Goal: Check status: Check status

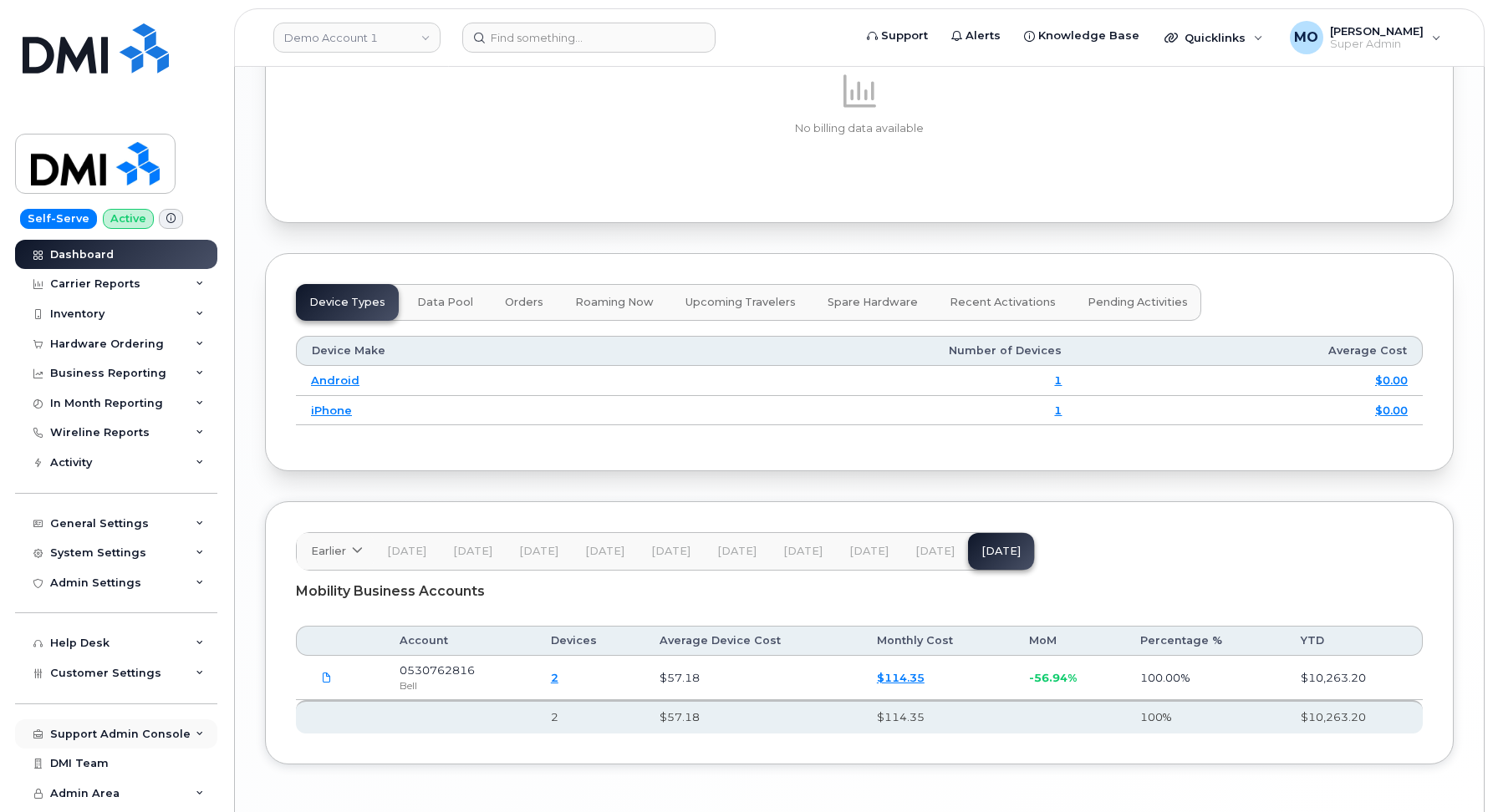
scroll to position [2029, 0]
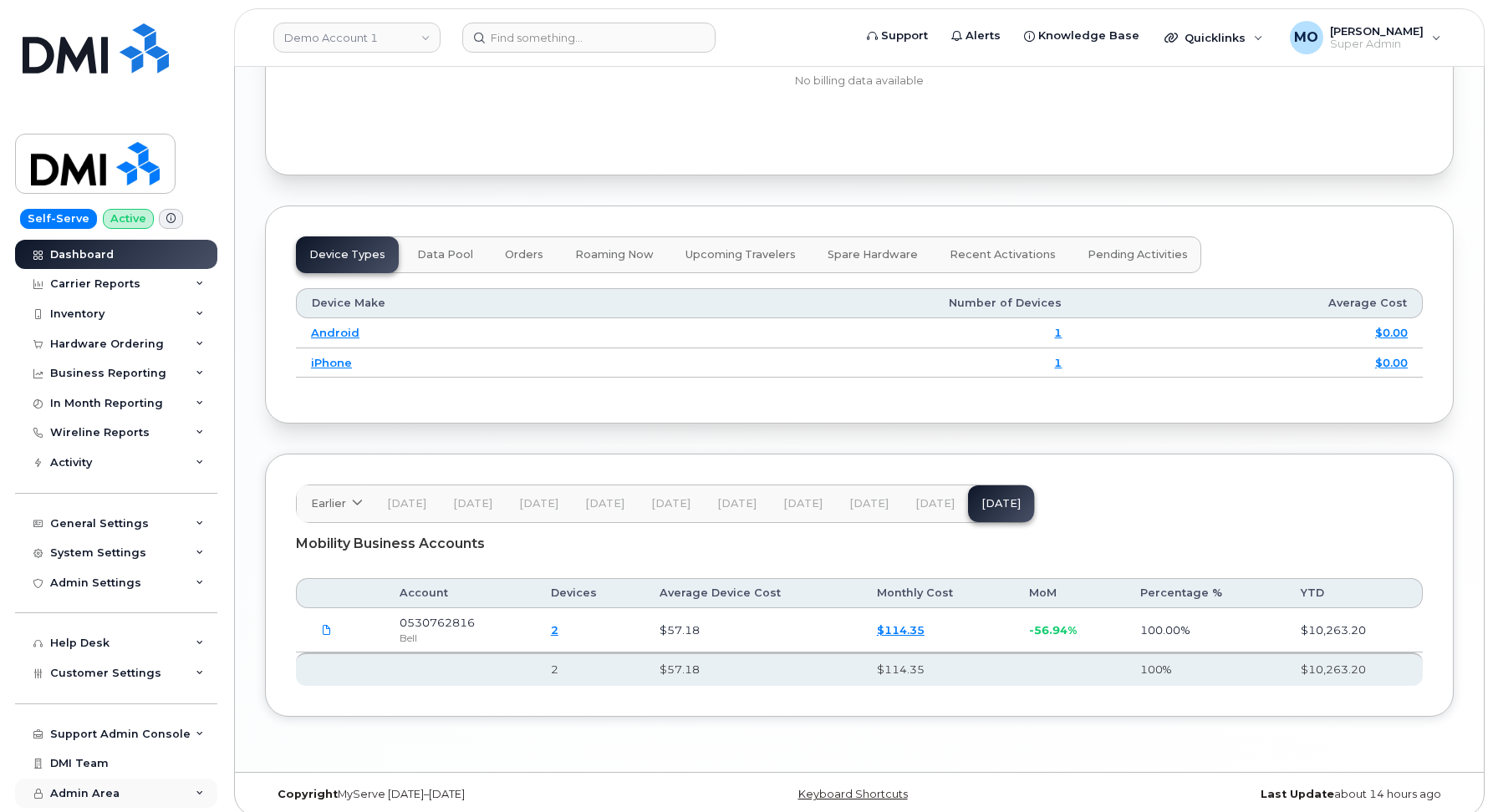
click at [75, 795] on span "Admin Area" at bounding box center [84, 793] width 69 height 12
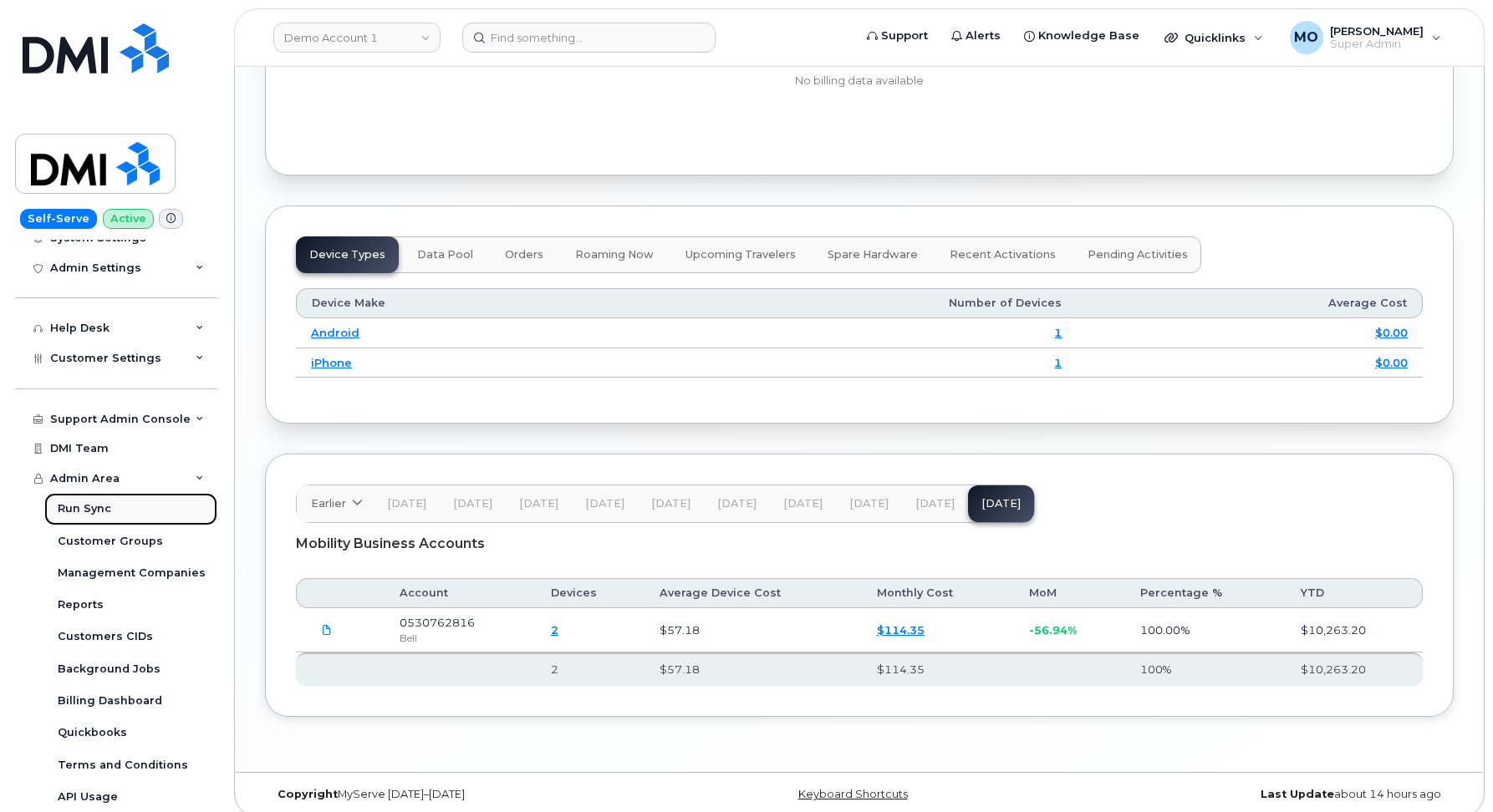
click at [86, 511] on div "Run Sync" at bounding box center [84, 508] width 53 height 15
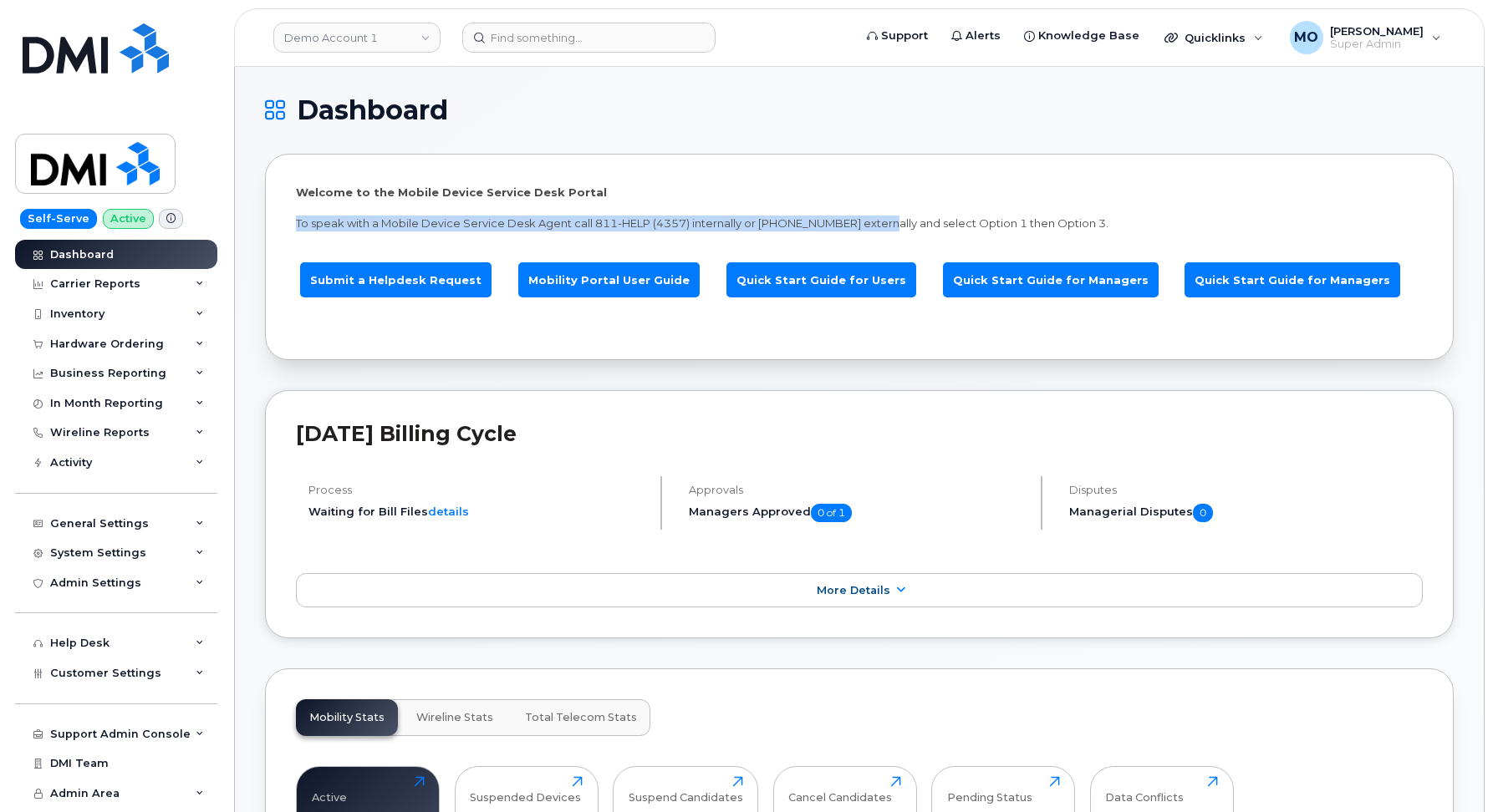
drag, startPoint x: 295, startPoint y: 223, endPoint x: 893, endPoint y: 229, distance: 598.0
click at [893, 229] on p "To speak with a Mobile Device Service Desk Agent call 811-HELP (4357) internall…" at bounding box center [860, 224] width 1127 height 16
drag, startPoint x: 1111, startPoint y: 222, endPoint x: 417, endPoint y: 210, distance: 694.1
click at [417, 210] on div "Welcome to the Mobile Device Service Desk Portal To speak with a Mobile Device …" at bounding box center [860, 257] width 1127 height 145
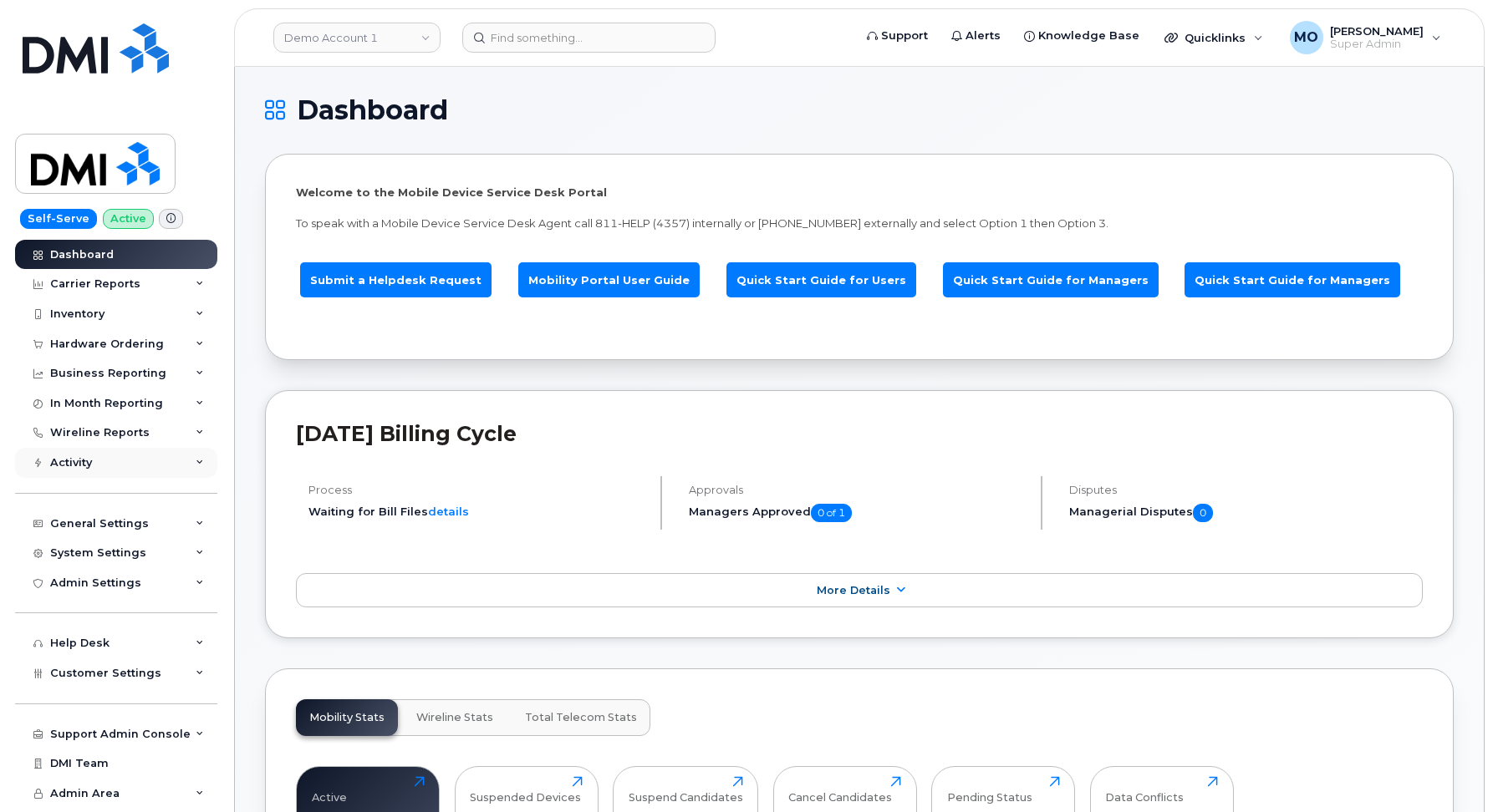
click at [74, 457] on div "Activity" at bounding box center [71, 462] width 42 height 13
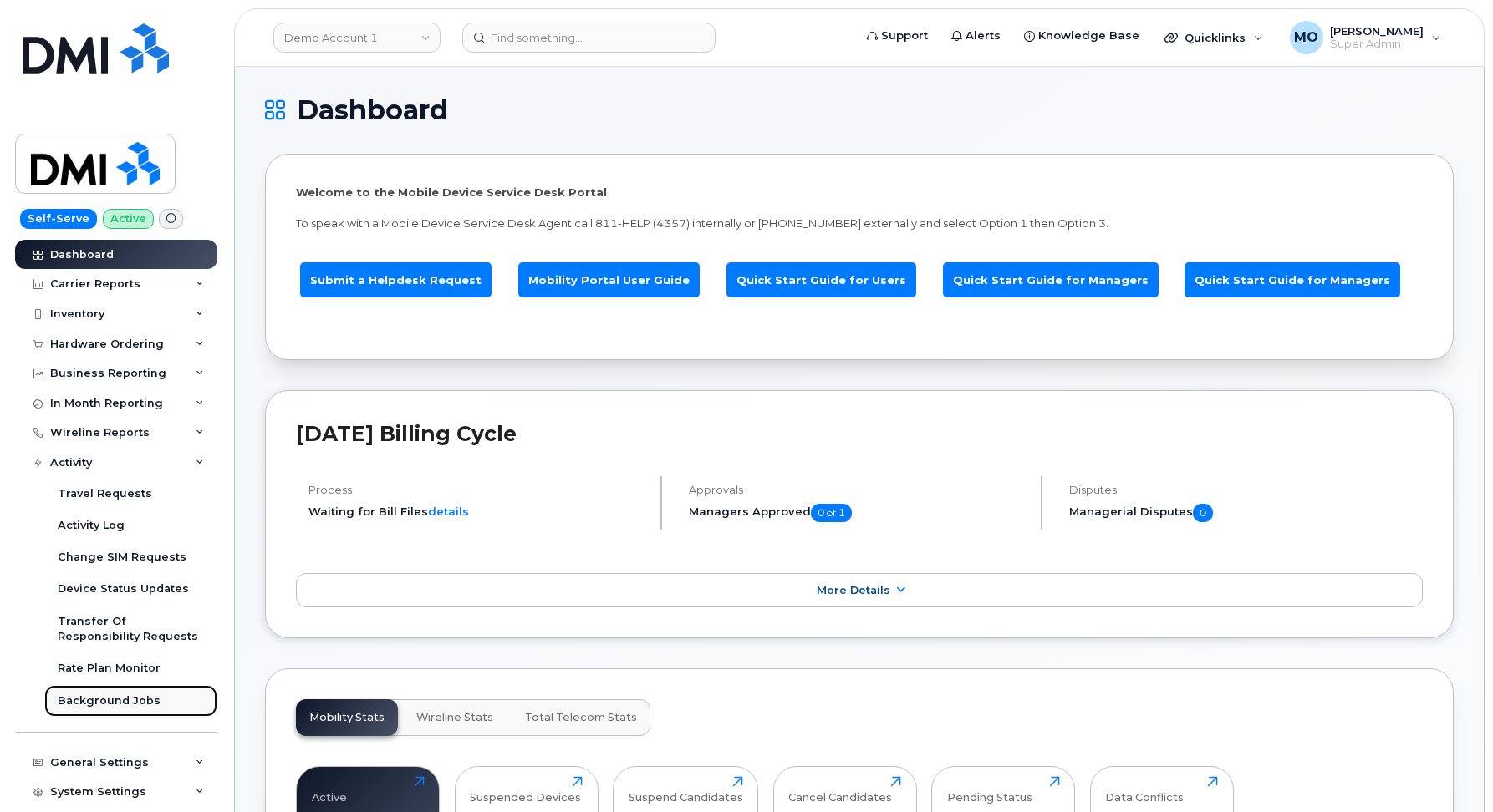
click at [114, 693] on div "Background Jobs" at bounding box center [109, 700] width 103 height 15
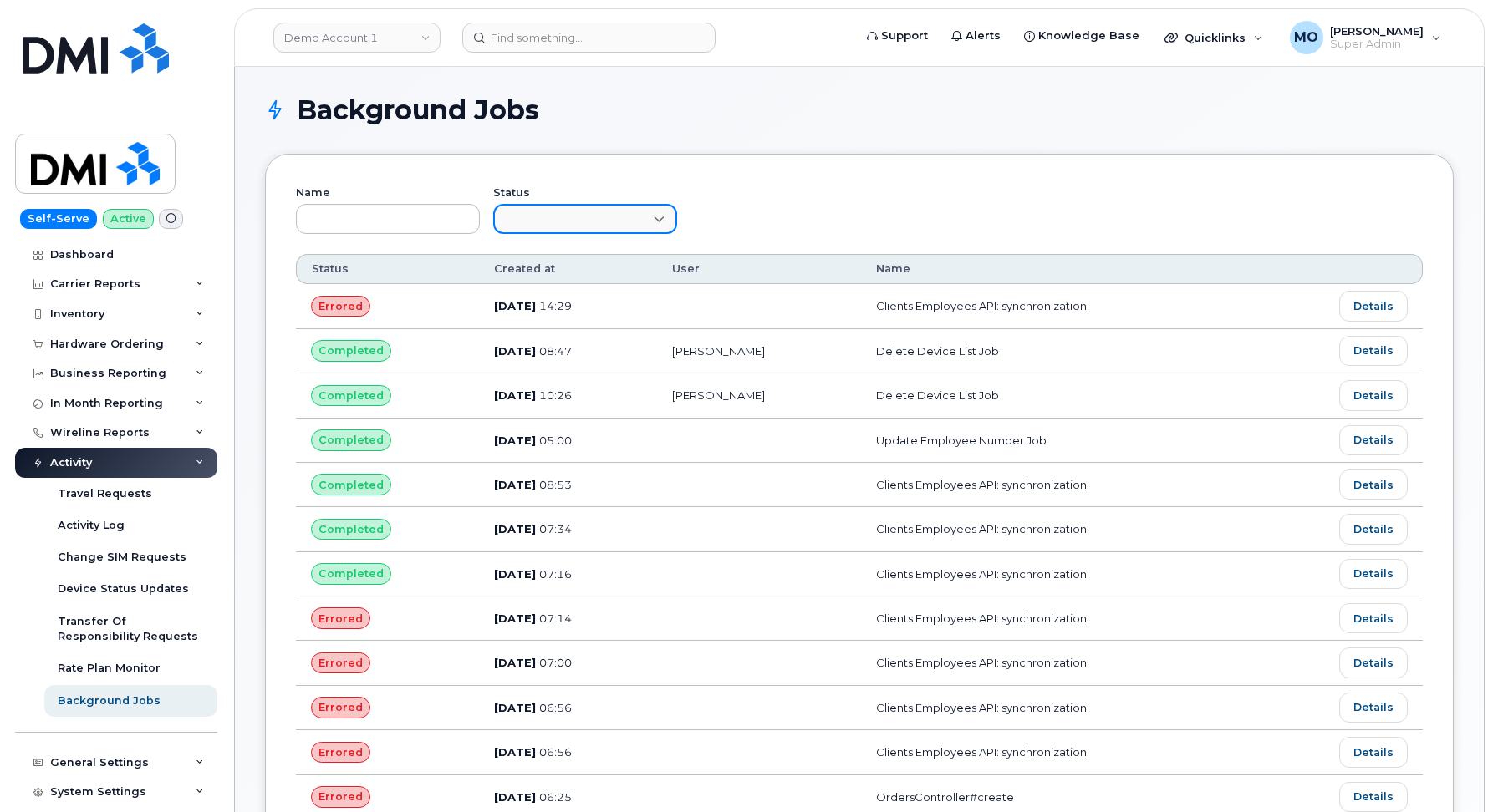
click at [660, 222] on div at bounding box center [660, 218] width 9 height 27
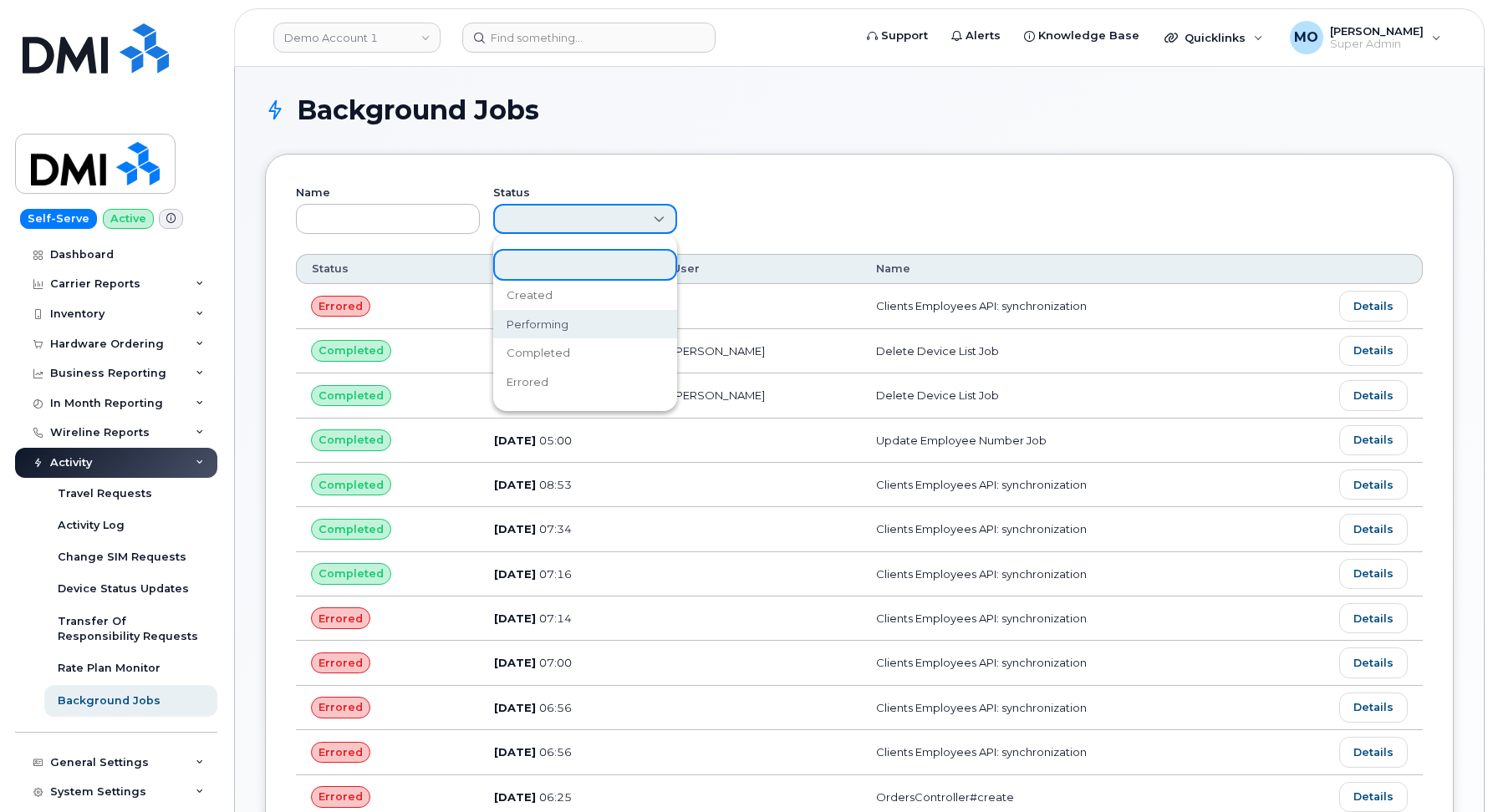
click at [552, 321] on span "Performing" at bounding box center [537, 325] width 62 height 16
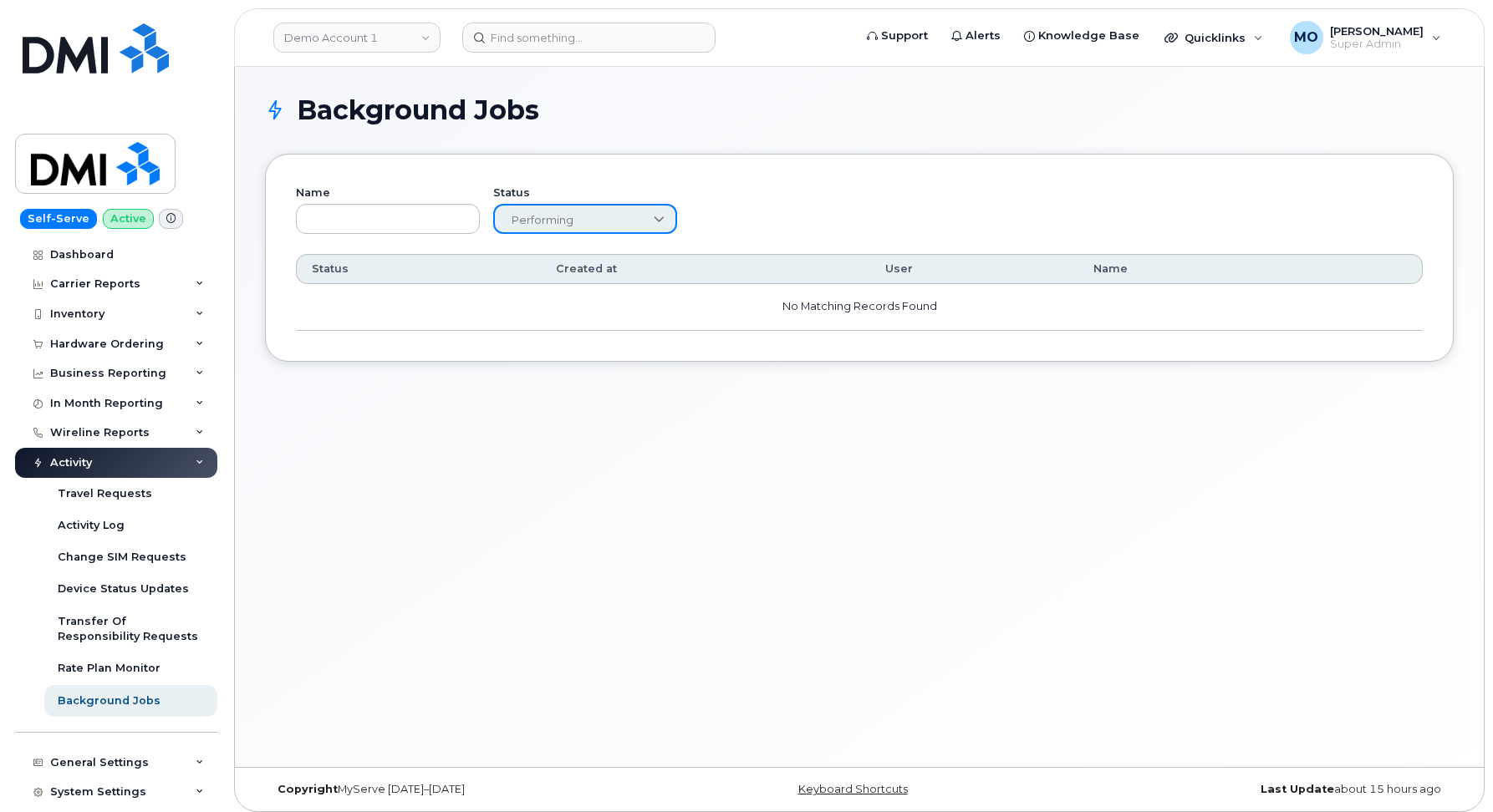
click at [659, 222] on div at bounding box center [660, 218] width 9 height 27
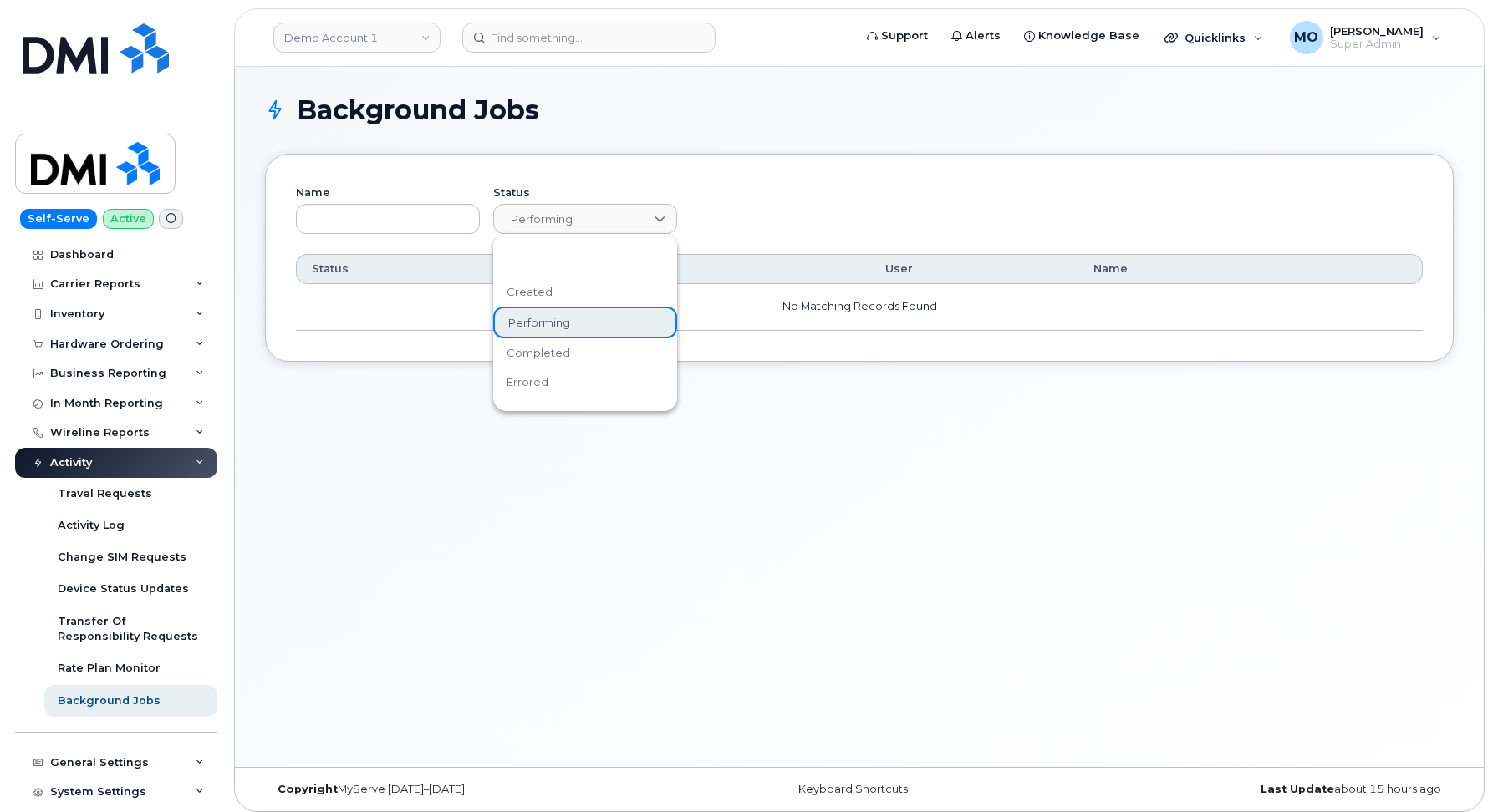
click at [533, 378] on span "Errored" at bounding box center [528, 382] width 42 height 16
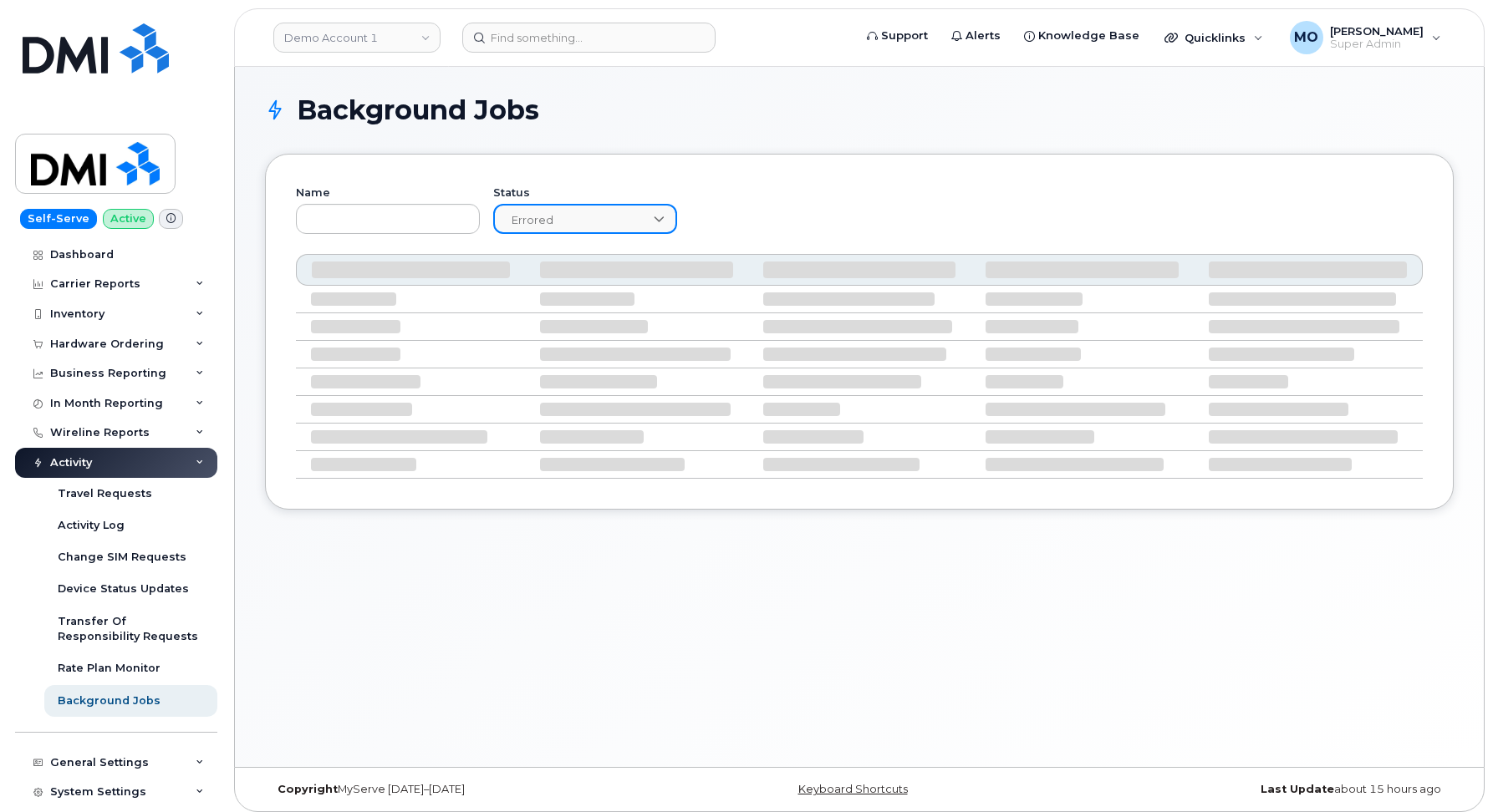
click at [658, 217] on div at bounding box center [660, 218] width 9 height 27
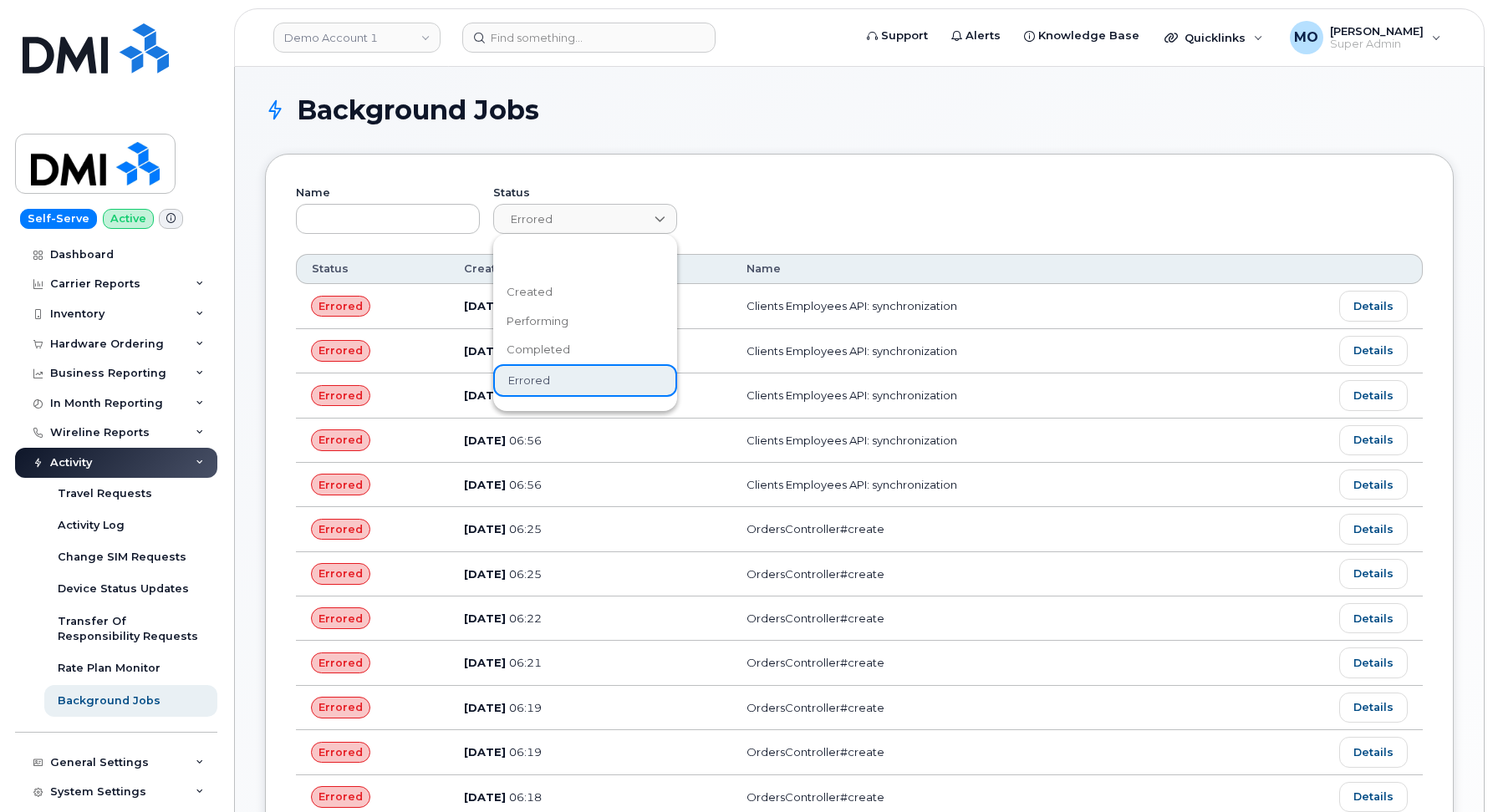
click at [551, 257] on li "Option List" at bounding box center [585, 263] width 184 height 29
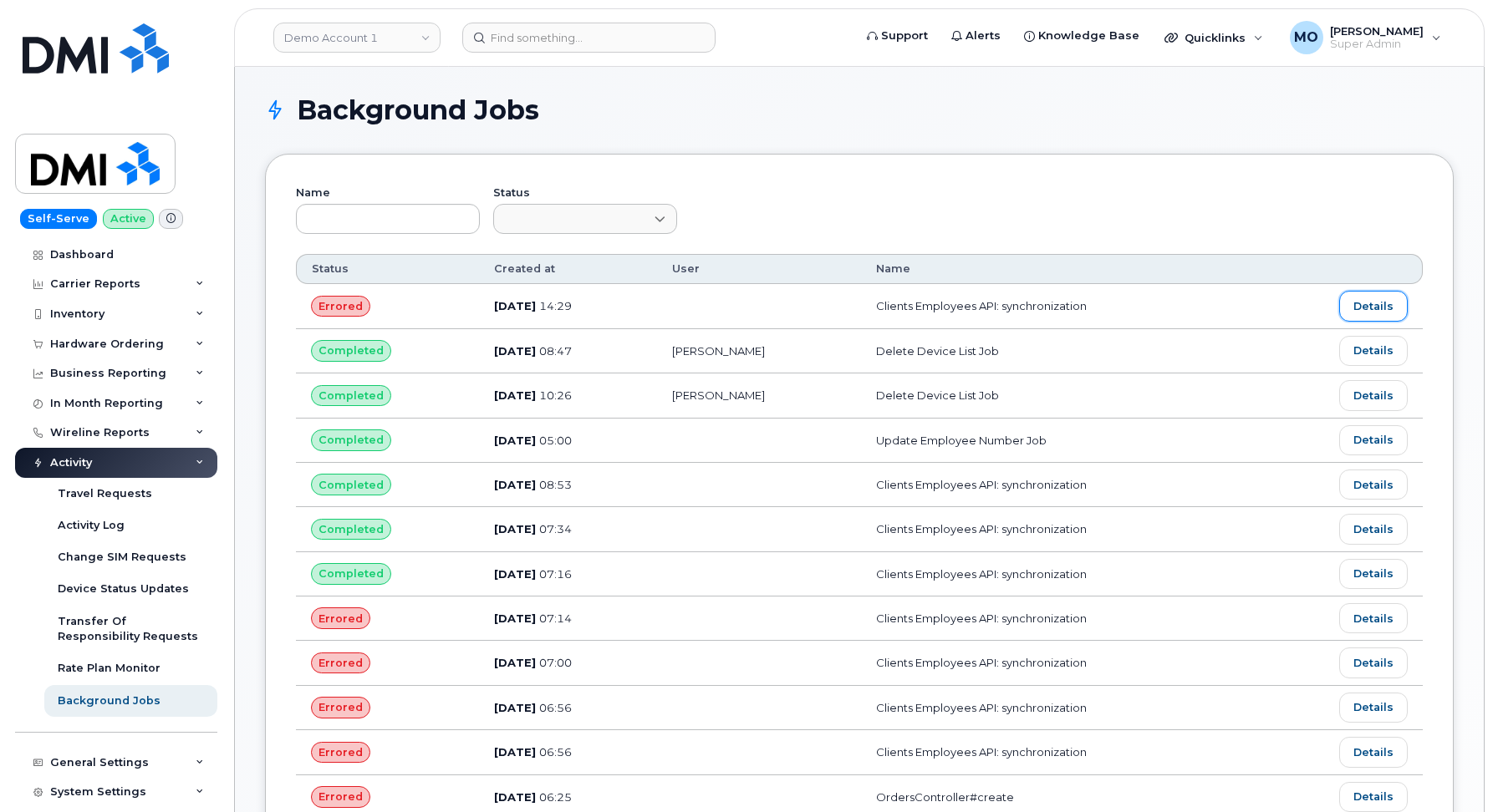
click at [1370, 312] on link "Details" at bounding box center [1373, 306] width 68 height 30
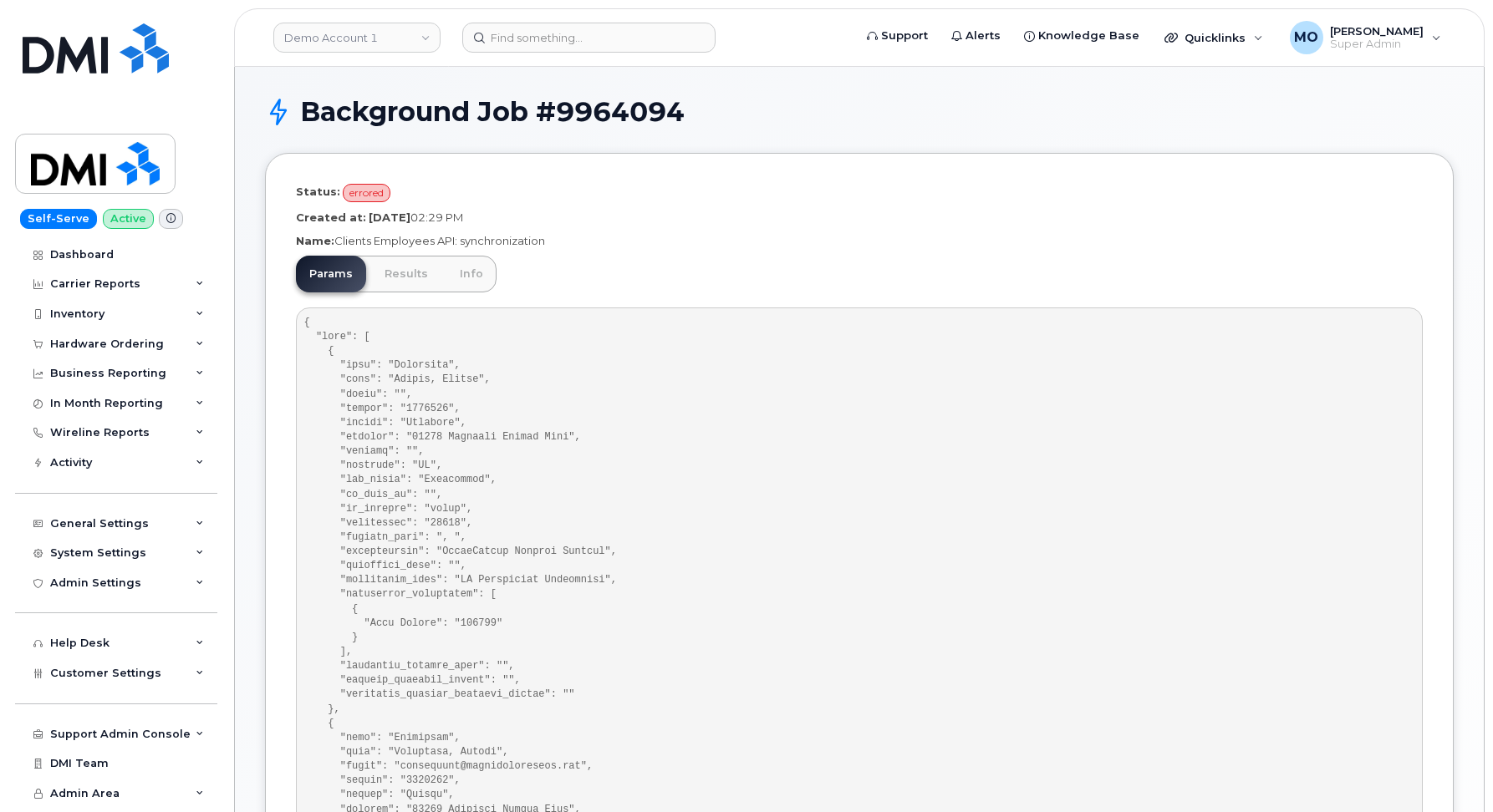
click at [394, 366] on pre at bounding box center [860, 723] width 1127 height 832
drag, startPoint x: 394, startPoint y: 366, endPoint x: 448, endPoint y: 366, distance: 54.0
click at [448, 366] on pre at bounding box center [860, 723] width 1127 height 832
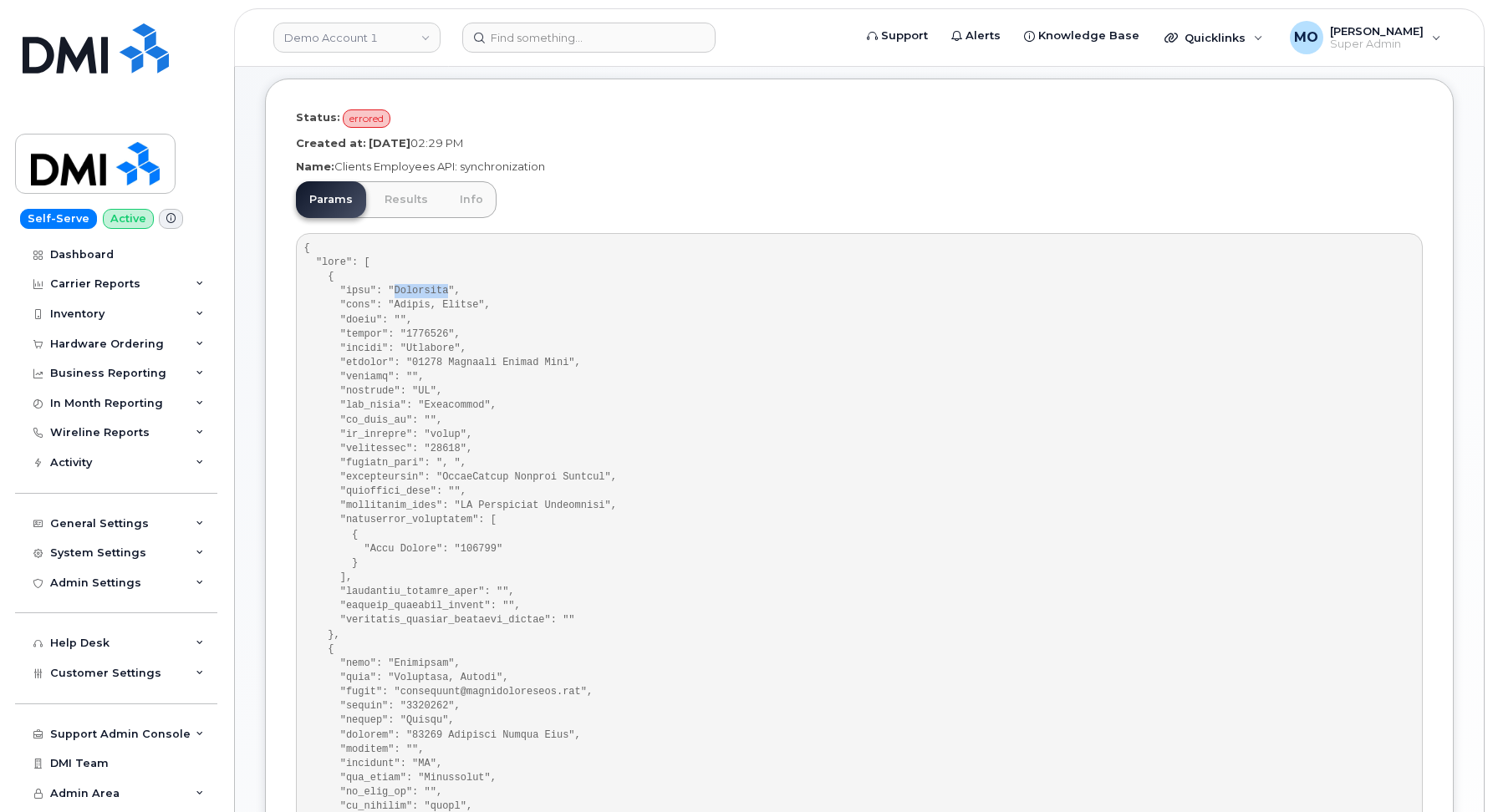
scroll to position [76, 0]
click at [403, 210] on link "Results" at bounding box center [406, 198] width 70 height 37
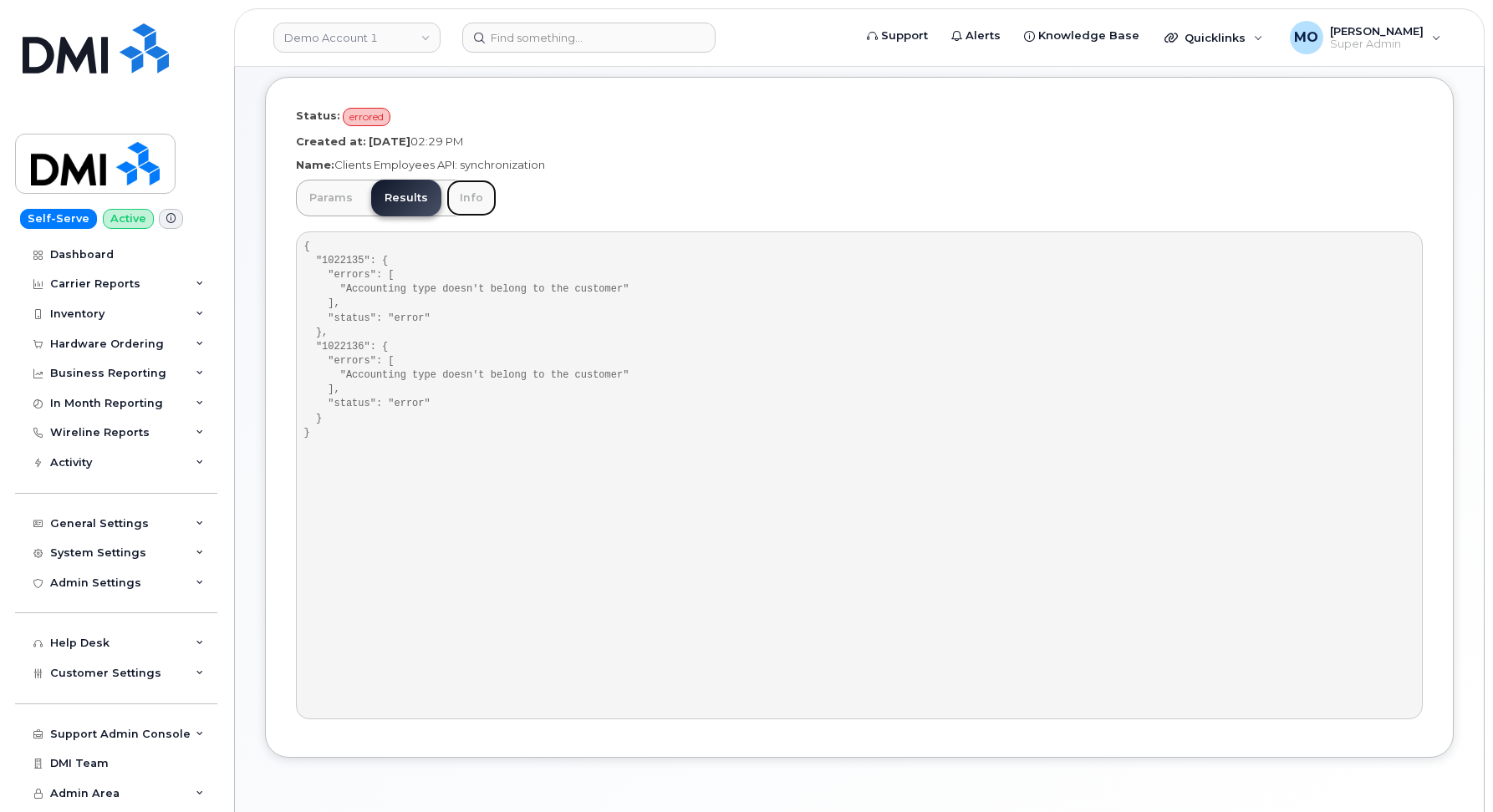
click at [460, 199] on link "Info" at bounding box center [471, 198] width 50 height 37
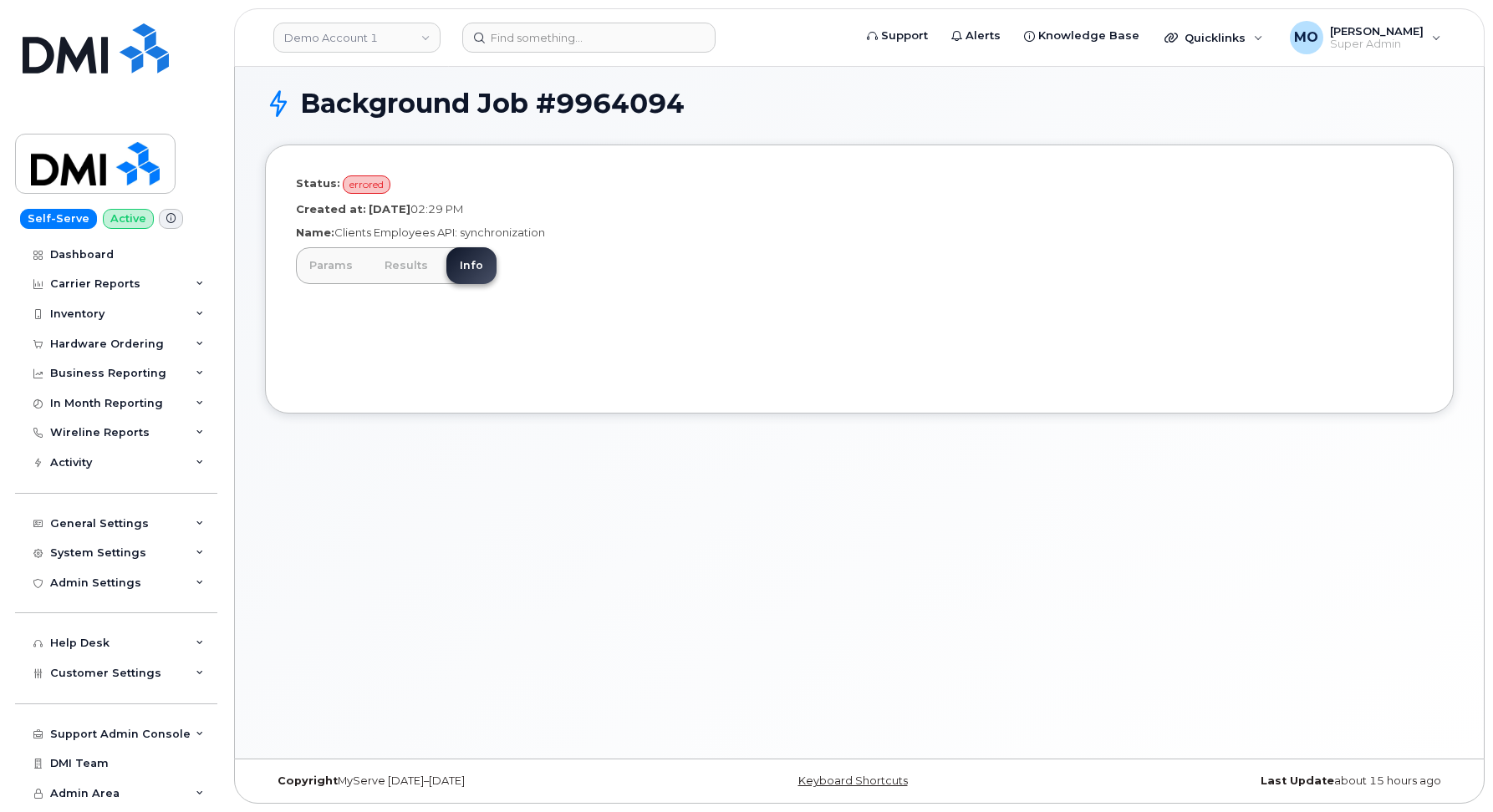
click at [362, 185] on span "errored" at bounding box center [366, 184] width 48 height 18
click at [362, 184] on span "errored" at bounding box center [366, 184] width 48 height 18
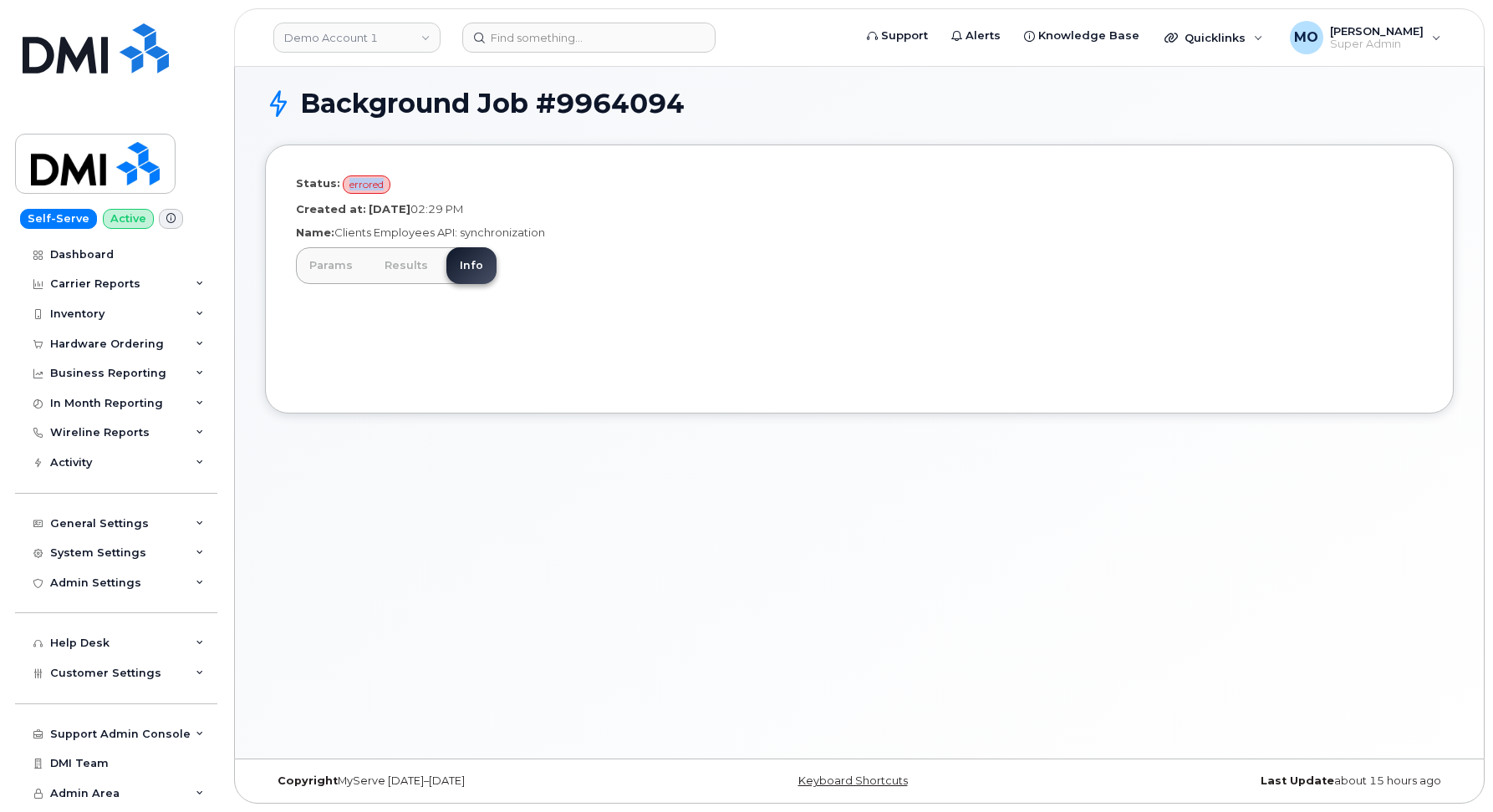
click at [362, 184] on span "errored" at bounding box center [366, 184] width 48 height 18
click at [100, 794] on span "Admin Area" at bounding box center [84, 793] width 69 height 12
